Goal: Information Seeking & Learning: Learn about a topic

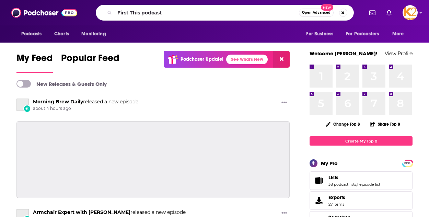
type input "First This podcast"
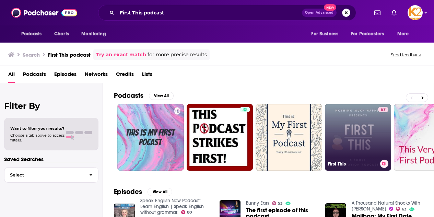
click at [338, 127] on link "67 First This" at bounding box center [358, 137] width 67 height 67
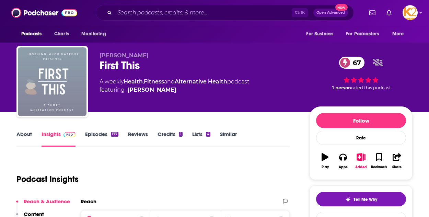
click at [97, 131] on link "Episodes 177" at bounding box center [101, 139] width 33 height 16
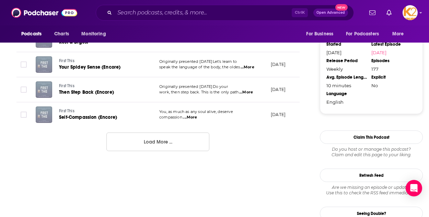
scroll to position [700, 0]
click at [167, 149] on button "Load More ..." at bounding box center [157, 141] width 103 height 19
click at [171, 95] on p "work, then step back. This is the only path ...More" at bounding box center [209, 91] width 100 height 5
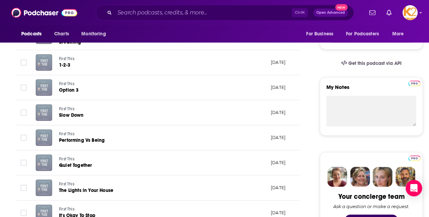
scroll to position [0, 0]
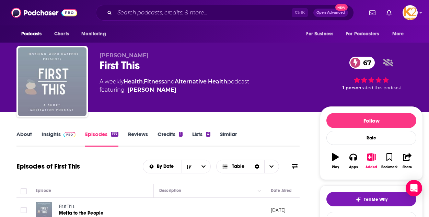
click at [55, 135] on link "Insights" at bounding box center [59, 139] width 34 height 16
